Goal: Information Seeking & Learning: Learn about a topic

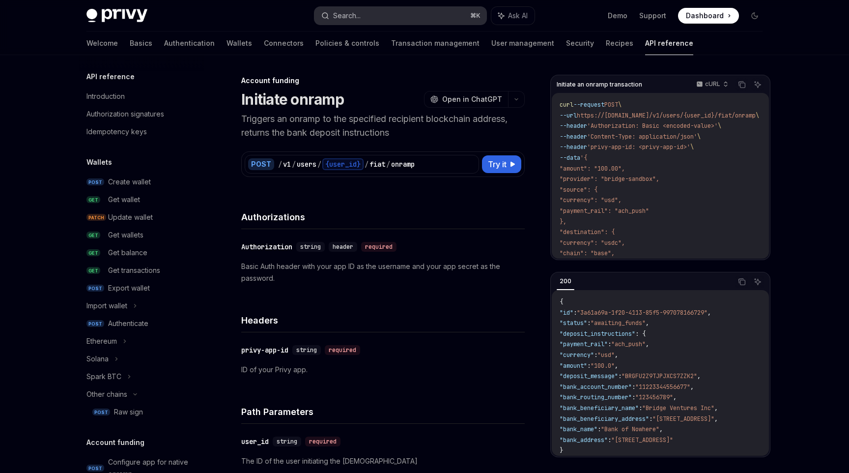
click at [377, 15] on button "Search... ⌘ K" at bounding box center [400, 16] width 172 height 18
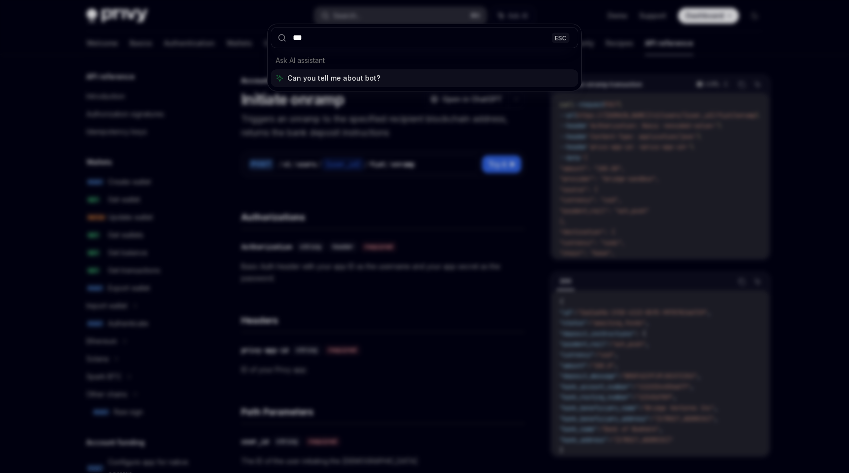
type input "****"
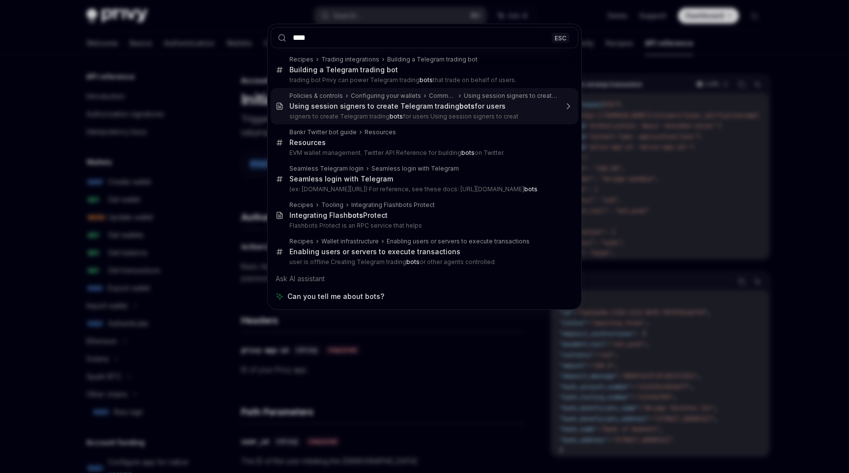
type textarea "*"
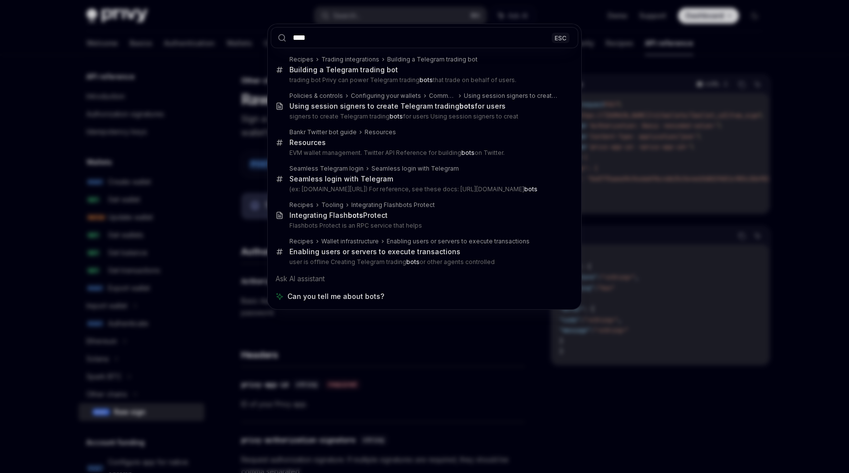
type input "****"
click at [197, 165] on div "**** ESC Recipes Trading integrations Building a Telegram trading bot Building …" at bounding box center [424, 236] width 849 height 473
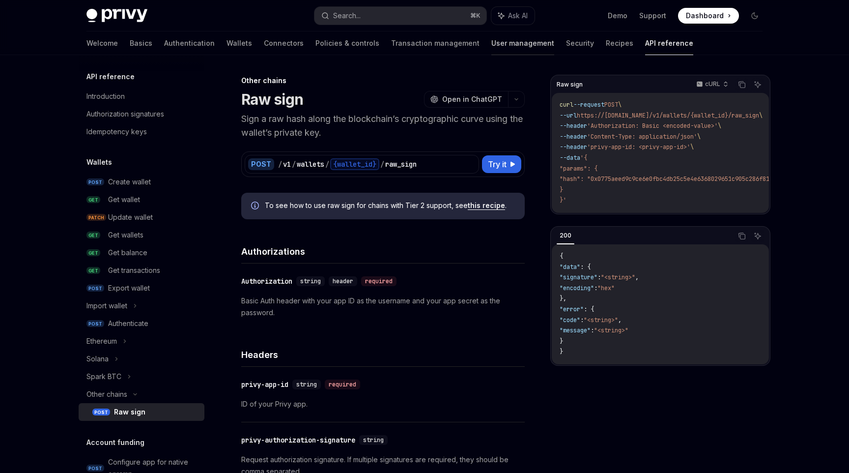
click at [491, 49] on link "User management" at bounding box center [522, 43] width 63 height 24
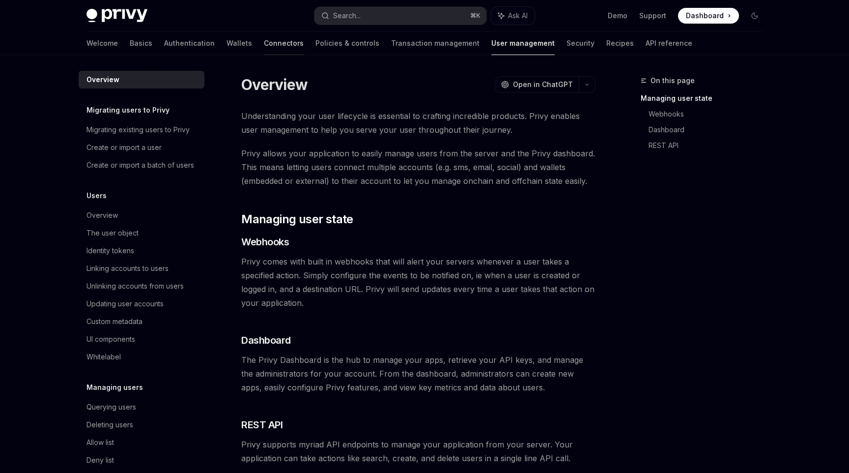
click at [264, 45] on link "Connectors" at bounding box center [284, 43] width 40 height 24
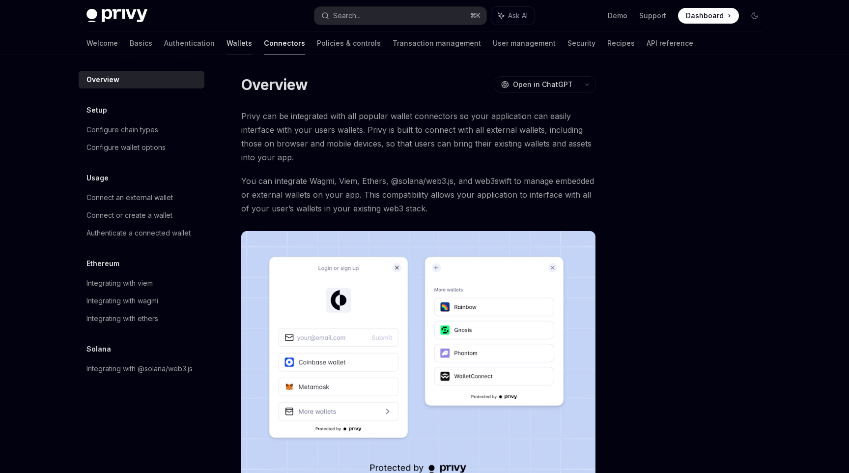
click at [226, 51] on link "Wallets" at bounding box center [239, 43] width 26 height 24
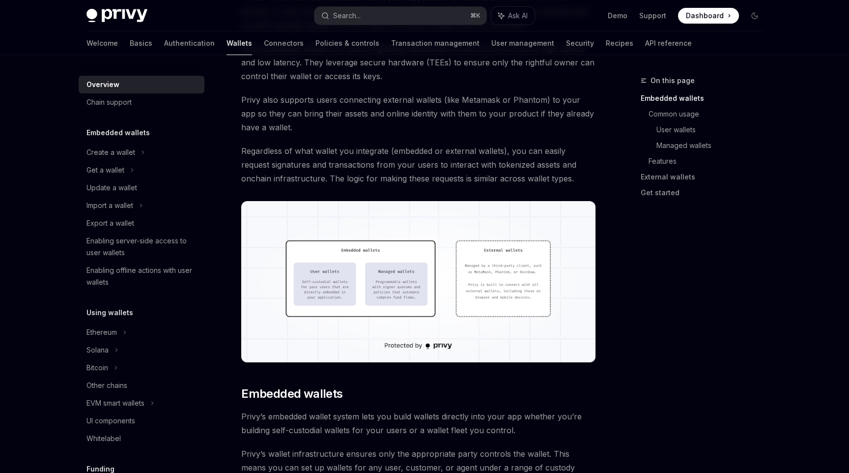
scroll to position [190, 0]
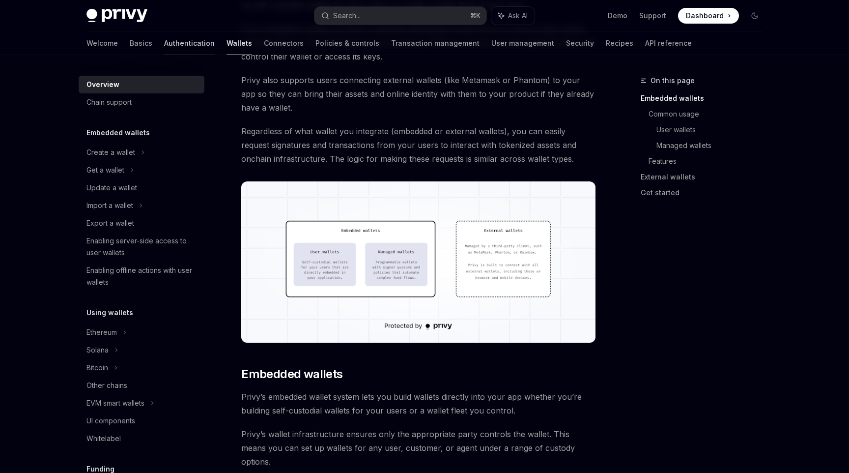
click at [164, 43] on link "Authentication" at bounding box center [189, 43] width 51 height 24
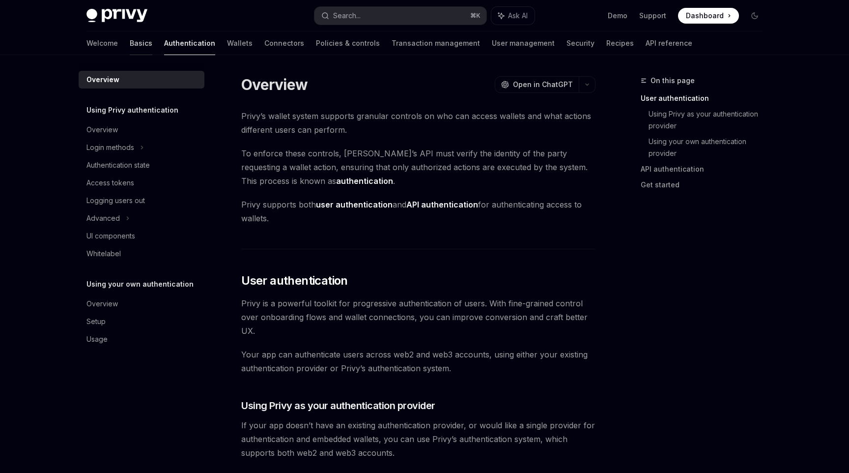
click at [130, 45] on link "Basics" at bounding box center [141, 43] width 23 height 24
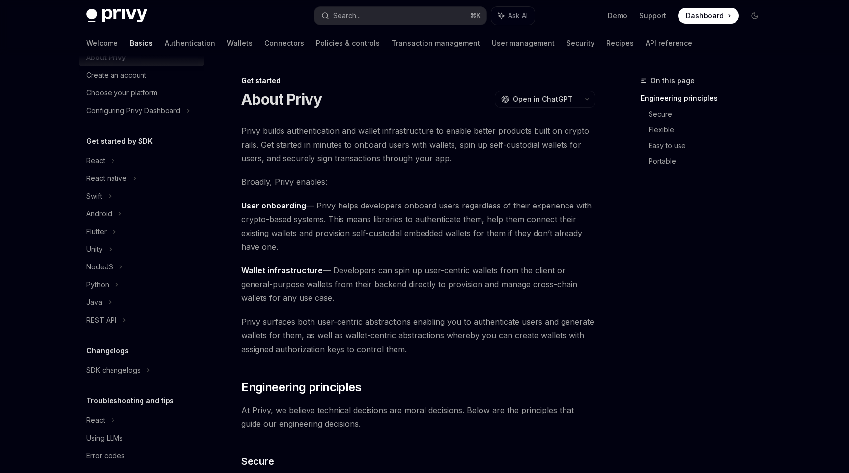
scroll to position [50, 0]
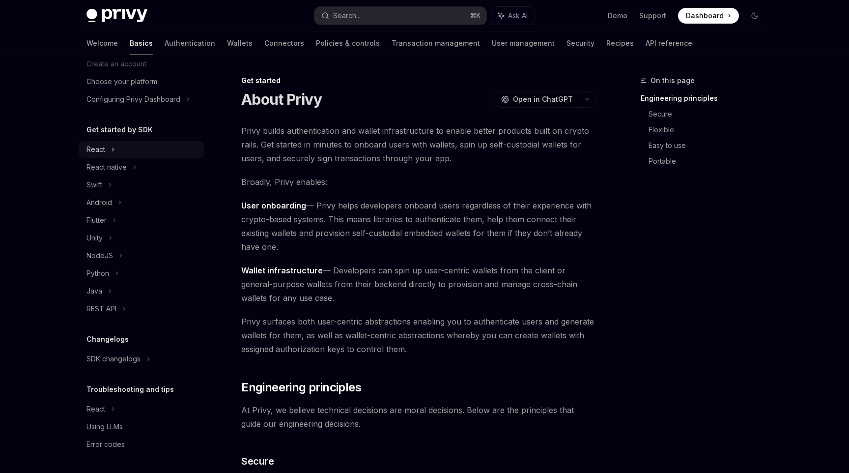
click at [117, 151] on div "React" at bounding box center [142, 150] width 126 height 18
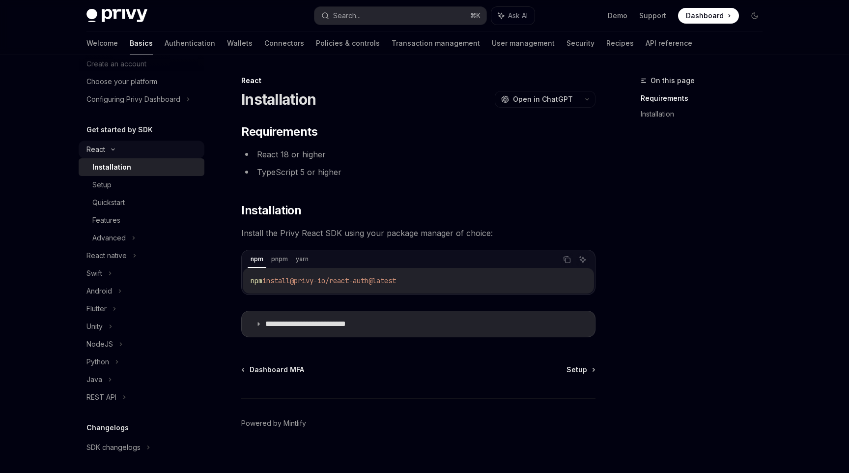
click at [116, 153] on div "React" at bounding box center [142, 150] width 126 height 18
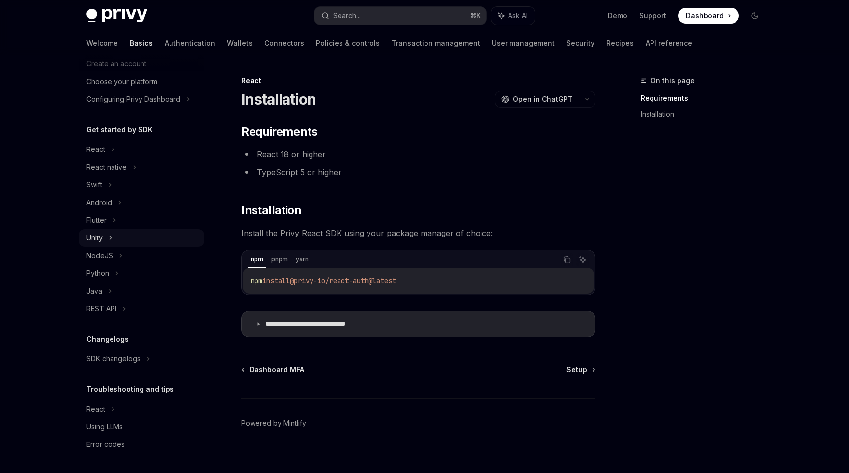
click at [115, 242] on div "Unity" at bounding box center [142, 238] width 126 height 18
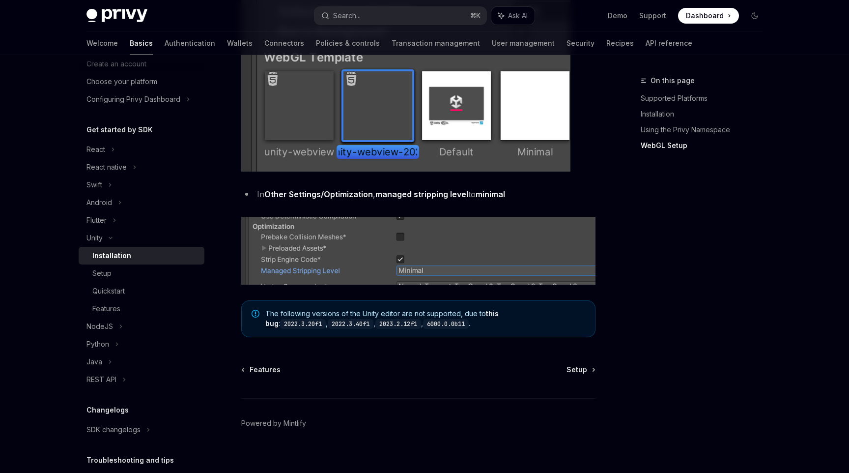
scroll to position [1186, 0]
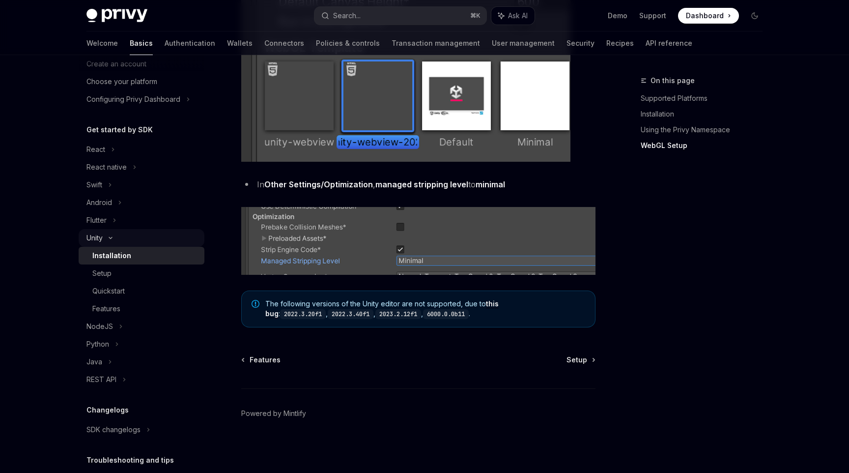
click at [110, 241] on div "Unity" at bounding box center [142, 238] width 126 height 18
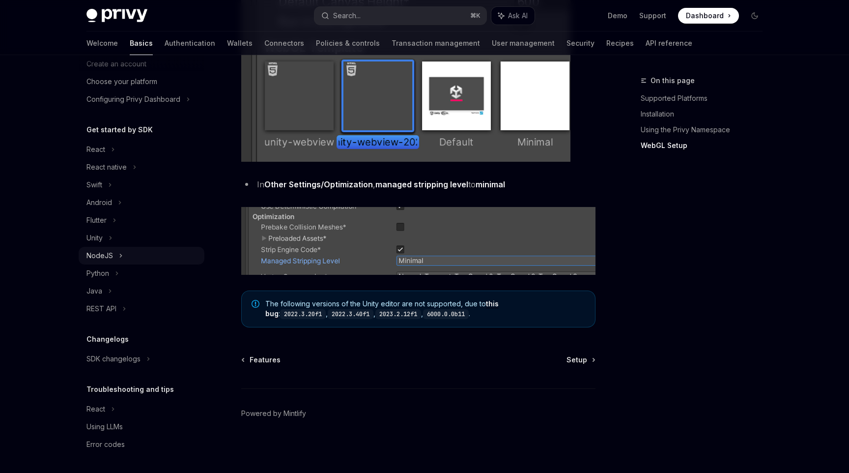
click at [113, 257] on div "NodeJS" at bounding box center [142, 256] width 126 height 18
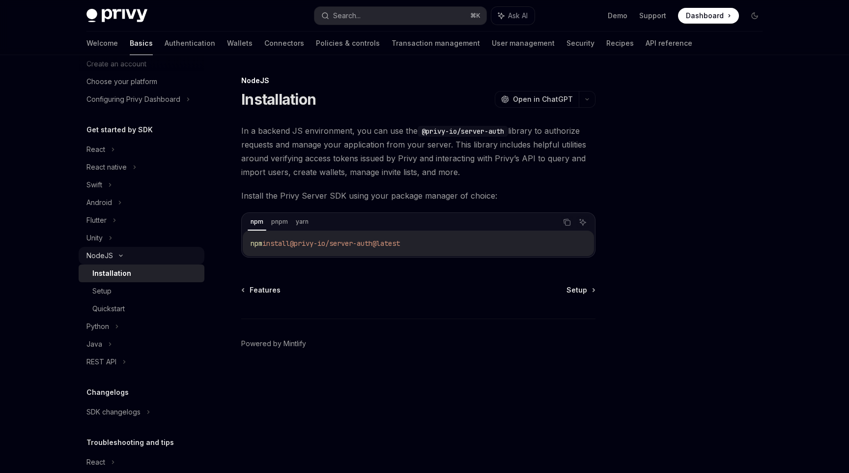
click at [115, 255] on icon at bounding box center [121, 256] width 12 height 4
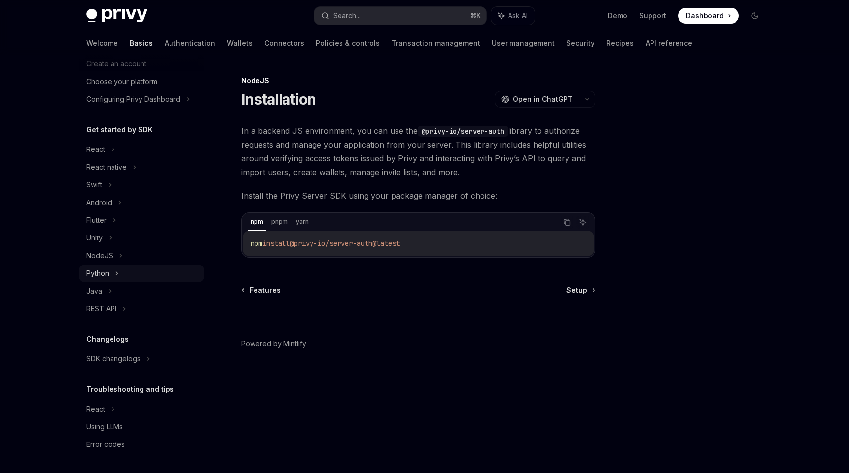
click at [113, 269] on div "Python" at bounding box center [142, 273] width 126 height 18
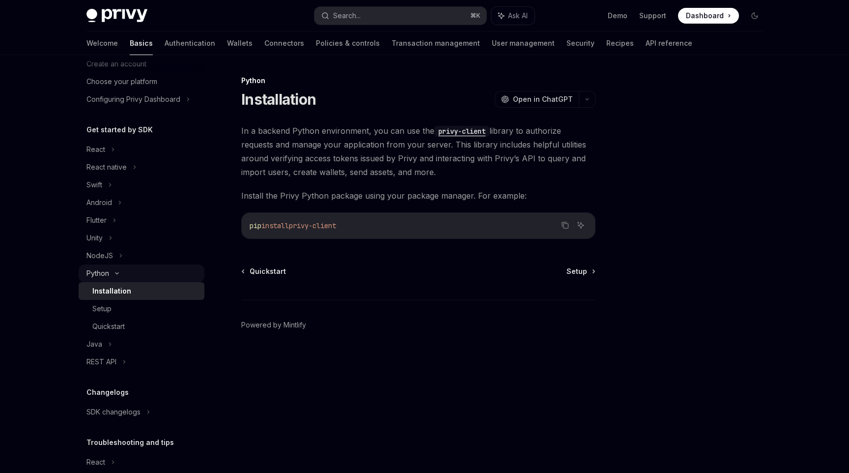
click at [113, 269] on div "Python" at bounding box center [142, 273] width 126 height 18
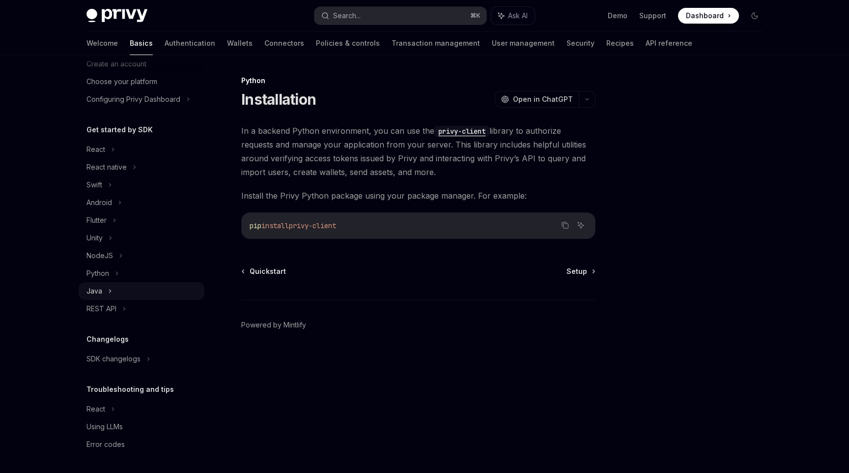
click at [111, 299] on div "Java" at bounding box center [142, 291] width 126 height 18
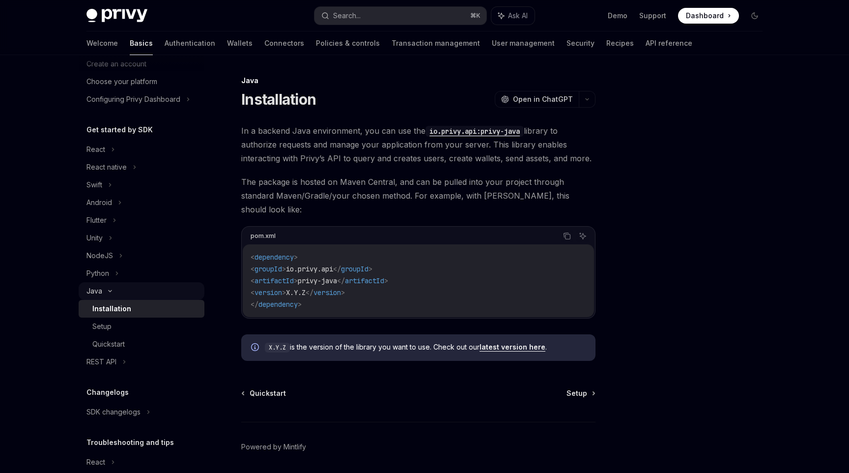
click at [111, 295] on div "Java" at bounding box center [142, 291] width 126 height 18
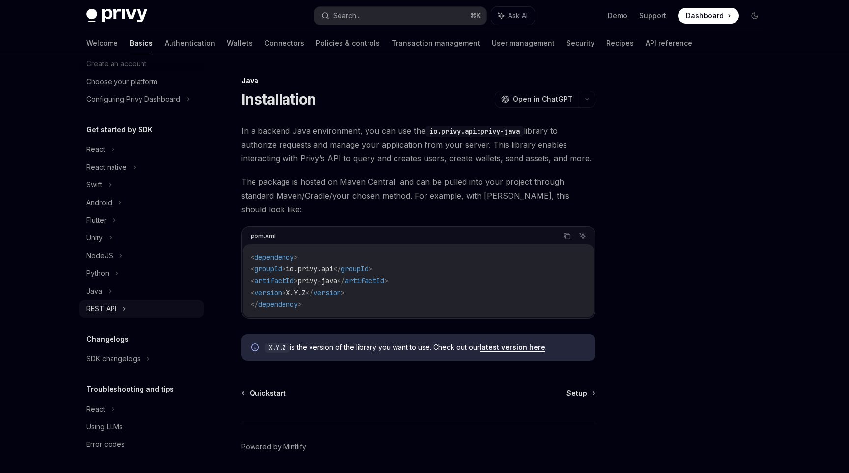
click at [111, 310] on div "REST API" at bounding box center [101, 309] width 30 height 12
type textarea "*"
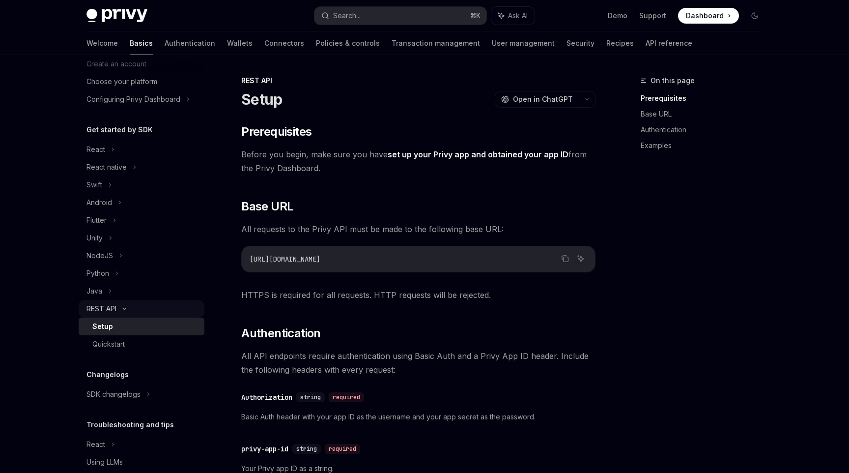
click at [111, 309] on div "REST API" at bounding box center [101, 309] width 30 height 12
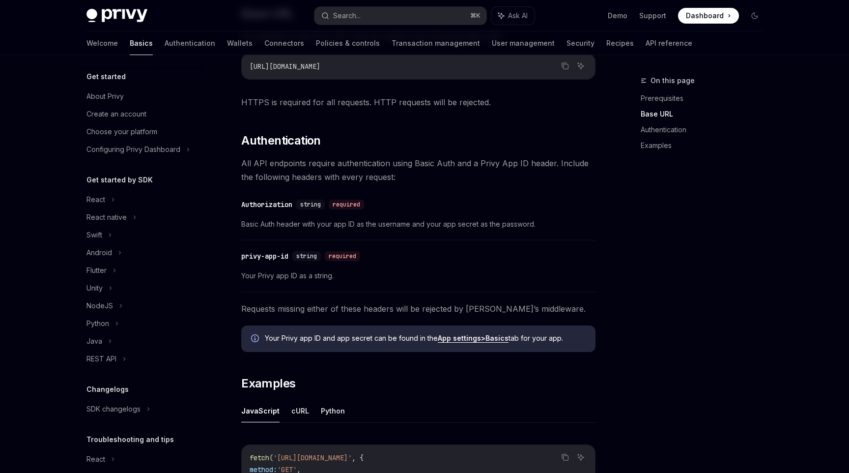
click at [367, 26] on div "Privy Docs home page Search... ⌘ K Ask AI Demo Support Dashboard Dashboard Sear…" at bounding box center [424, 15] width 676 height 31
click at [365, 21] on button "Search... ⌘ K" at bounding box center [400, 16] width 172 height 18
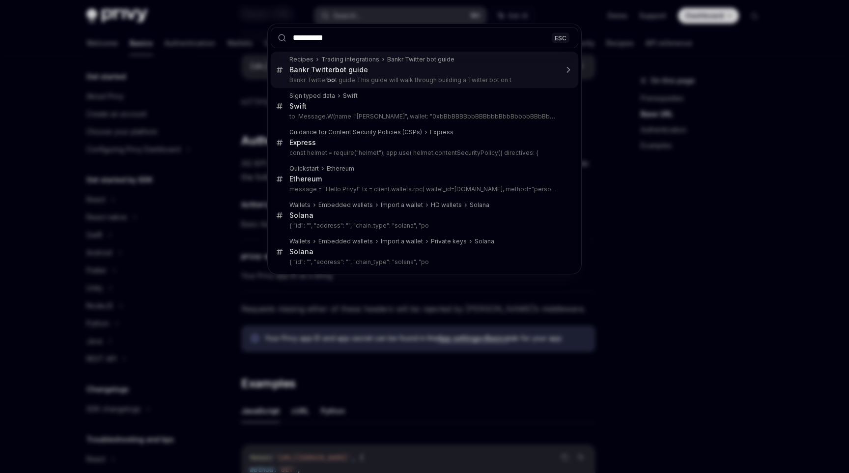
type input "**********"
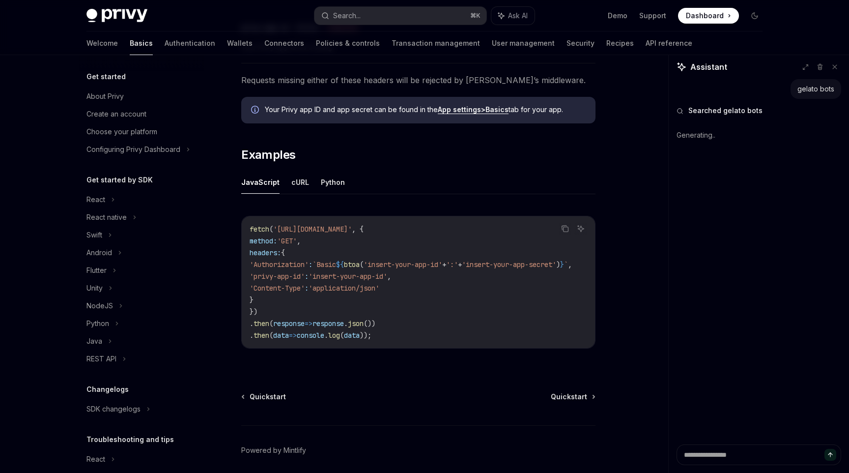
scroll to position [462, 0]
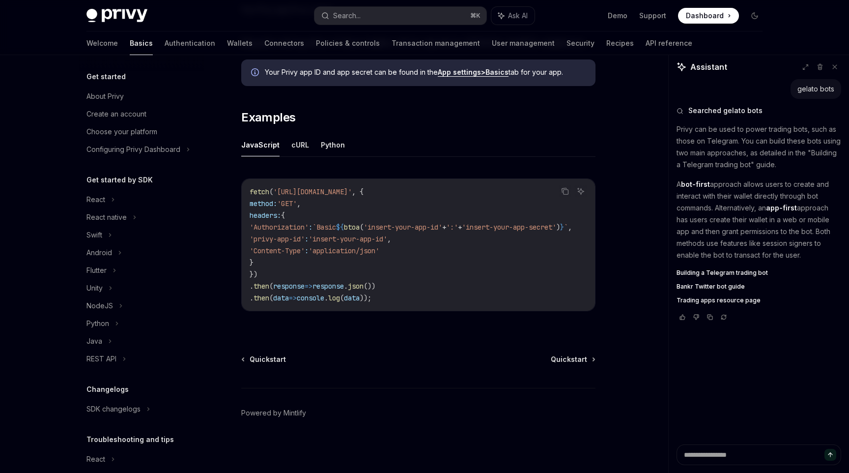
click at [700, 271] on span "Building a Telegram trading bot" at bounding box center [722, 273] width 91 height 8
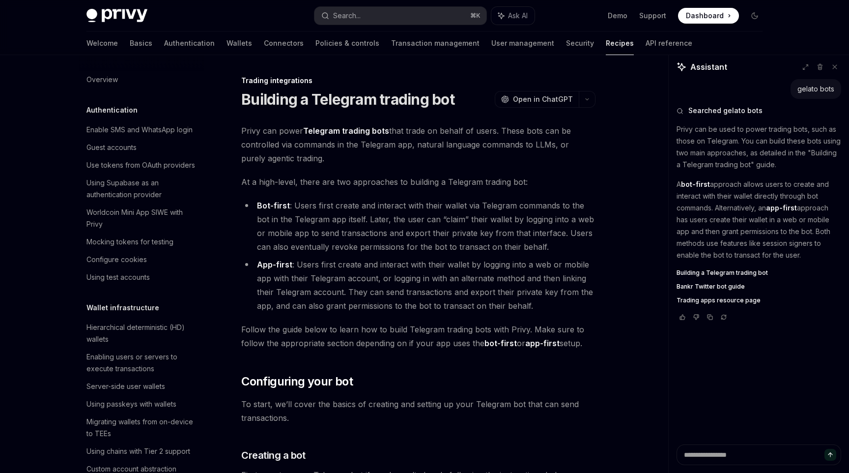
scroll to position [904, 0]
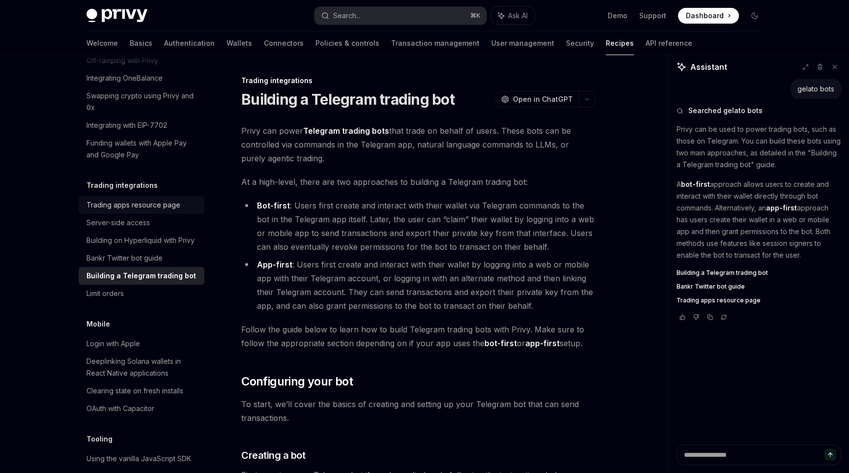
click at [177, 199] on div "Trading apps resource page" at bounding box center [133, 205] width 94 height 12
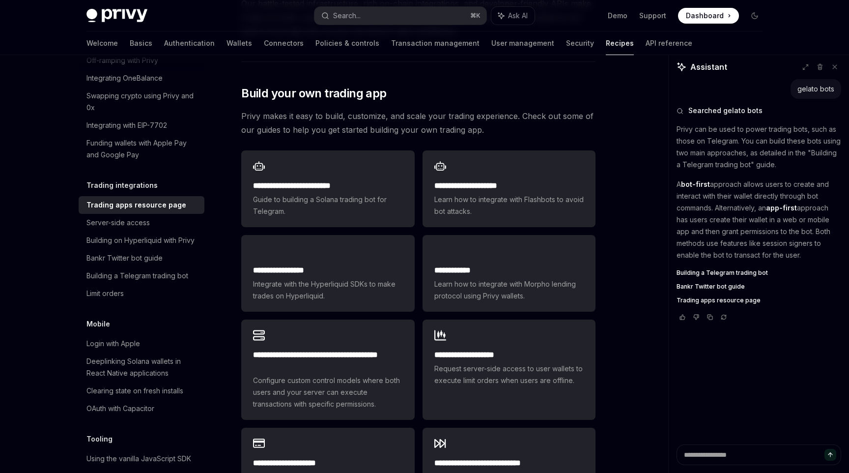
scroll to position [481, 0]
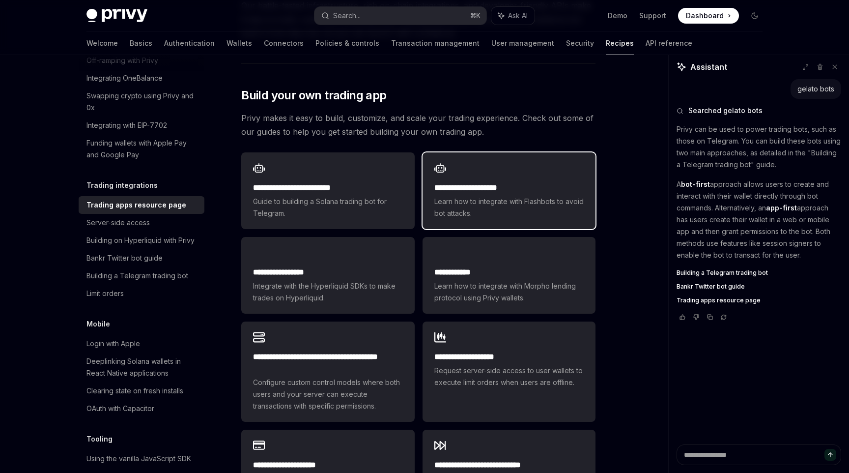
click at [459, 196] on span "Learn how to integrate with Flashbots to avoid bot attacks." at bounding box center [508, 208] width 149 height 24
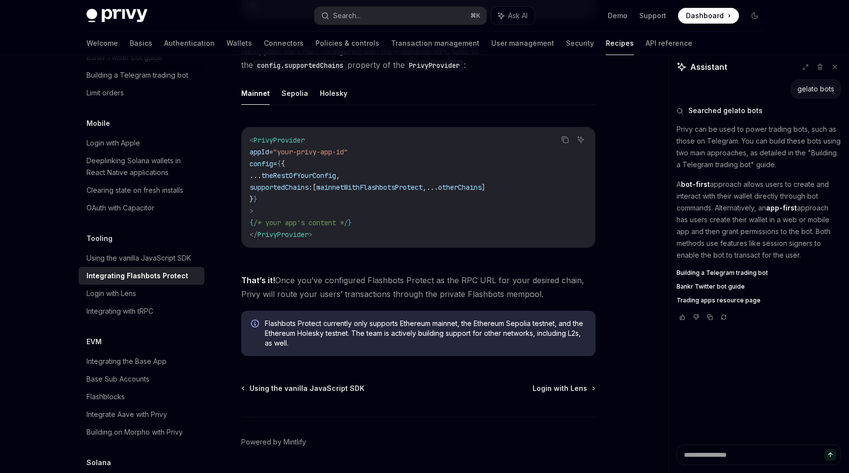
scroll to position [402, 0]
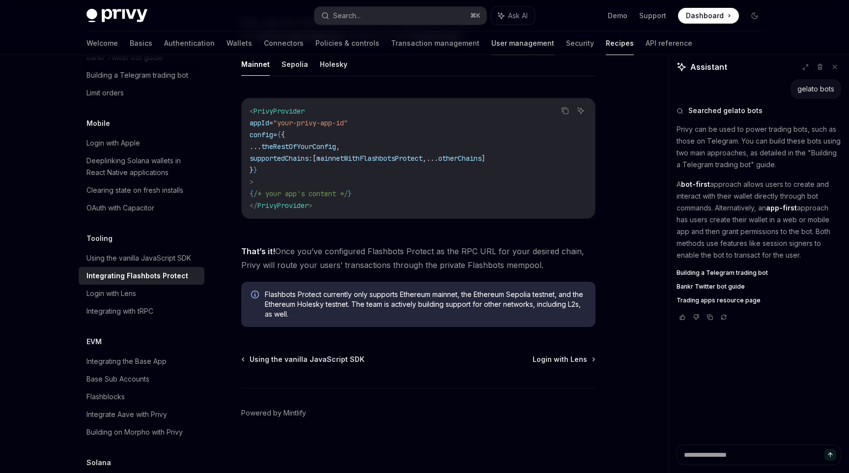
click at [491, 47] on link "User management" at bounding box center [522, 43] width 63 height 24
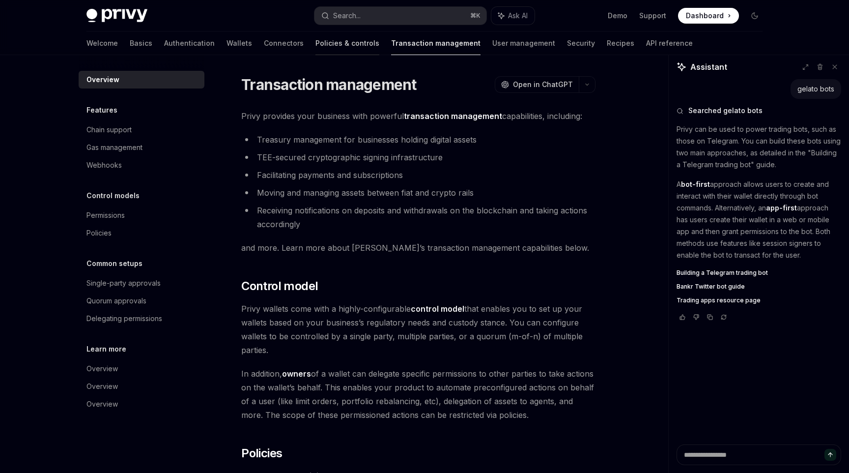
click at [315, 46] on link "Policies & controls" at bounding box center [347, 43] width 64 height 24
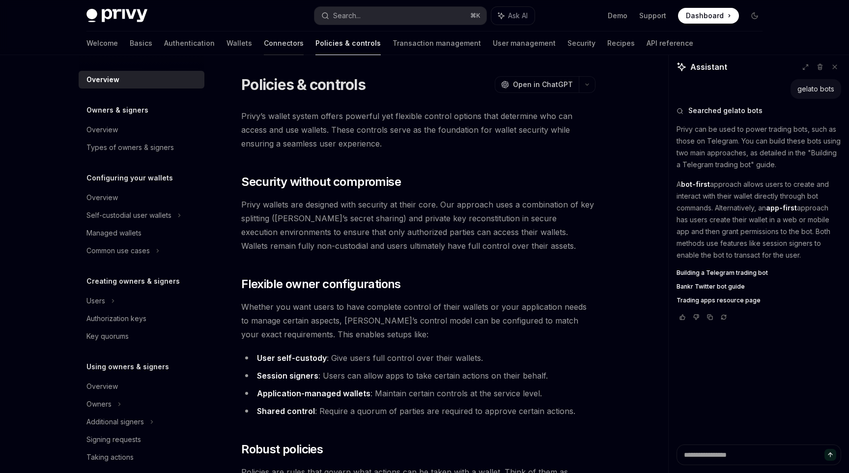
click at [264, 46] on link "Connectors" at bounding box center [284, 43] width 40 height 24
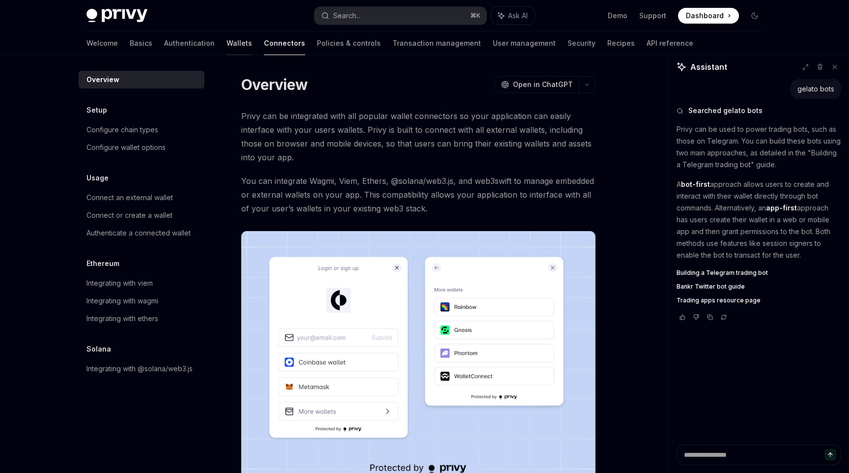
click at [226, 48] on link "Wallets" at bounding box center [239, 43] width 26 height 24
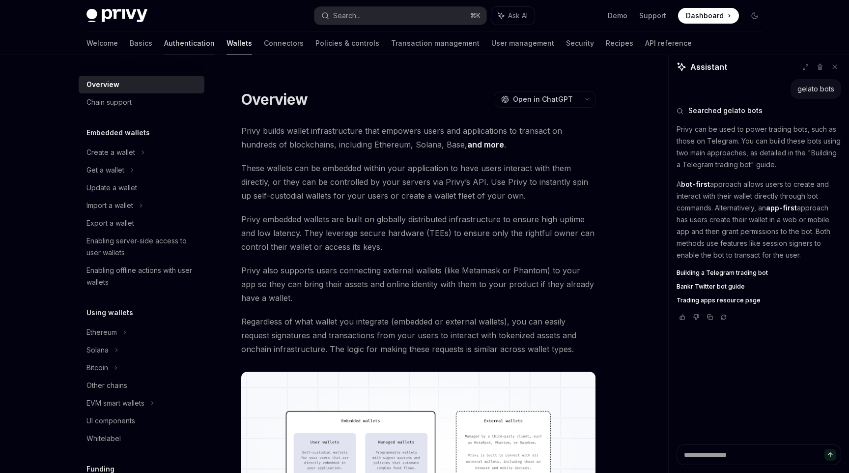
click at [164, 43] on link "Authentication" at bounding box center [189, 43] width 51 height 24
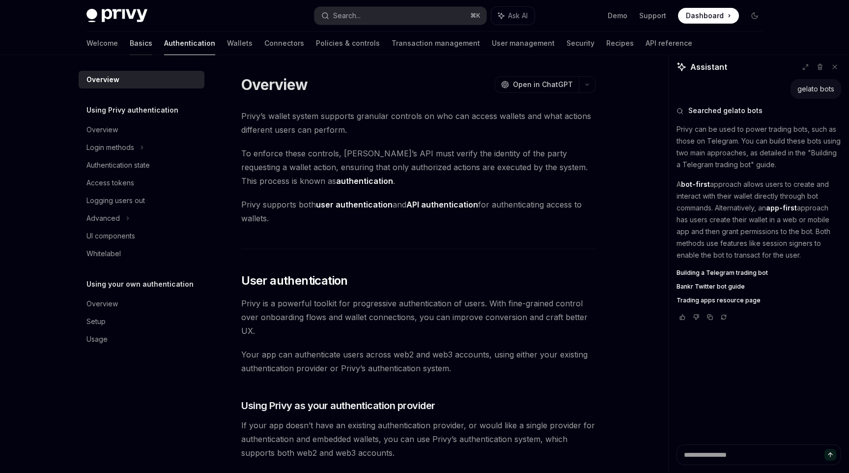
click at [130, 44] on link "Basics" at bounding box center [141, 43] width 23 height 24
type textarea "*"
